Goal: Find specific page/section: Find specific page/section

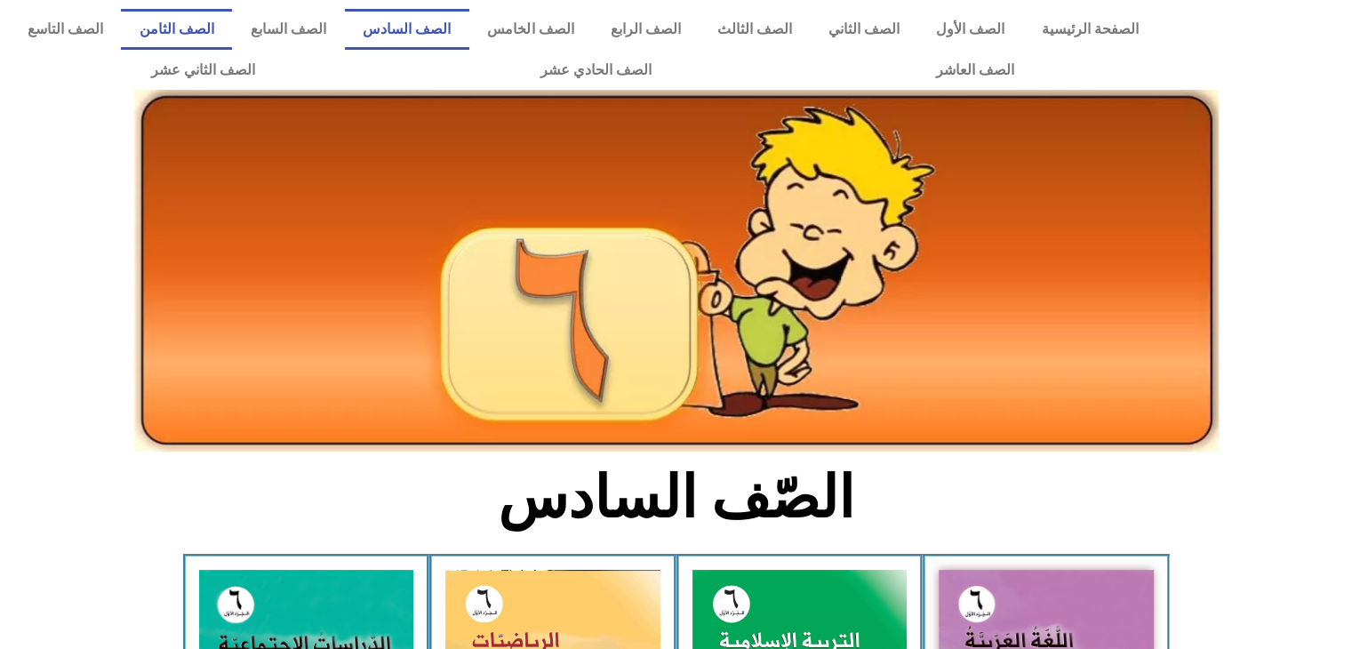
click at [232, 44] on link "الصف الثامن" at bounding box center [176, 29] width 111 height 41
